Goal: Task Accomplishment & Management: Manage account settings

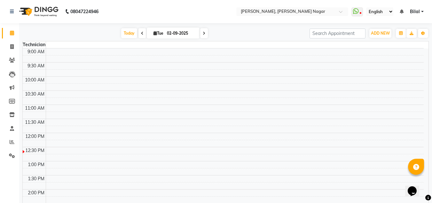
click at [425, 11] on ul "WhatsApp Status ✕ Status: Disconnected Recent Service Activity: [DATE] 05:30 AM…" at bounding box center [390, 11] width 76 height 9
click at [422, 9] on link "Bilal" at bounding box center [417, 11] width 14 height 7
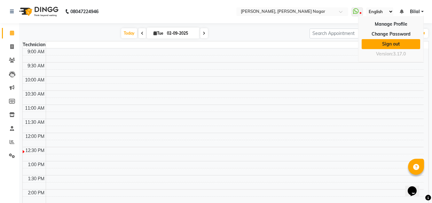
click at [395, 44] on link "Sign out" at bounding box center [391, 44] width 59 height 10
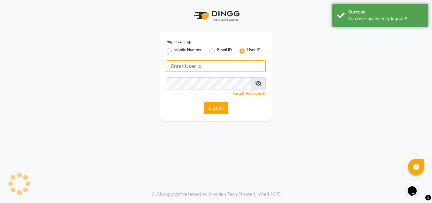
type input "7760894079"
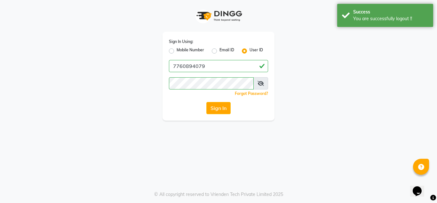
click at [177, 50] on label "Mobile Number" at bounding box center [191, 51] width 28 height 8
click at [177, 50] on input "Mobile Number" at bounding box center [179, 49] width 4 height 4
radio input "true"
radio input "false"
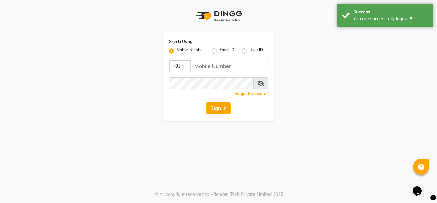
click at [207, 59] on div "Sign In Using: Mobile Number Email ID User ID Country Code × +91 Remember me Fo…" at bounding box center [219, 76] width 112 height 89
click at [207, 66] on input "Username" at bounding box center [229, 66] width 78 height 12
type input "9611560759"
click at [225, 110] on button "Sign In" at bounding box center [218, 108] width 24 height 12
